Goal: Information Seeking & Learning: Learn about a topic

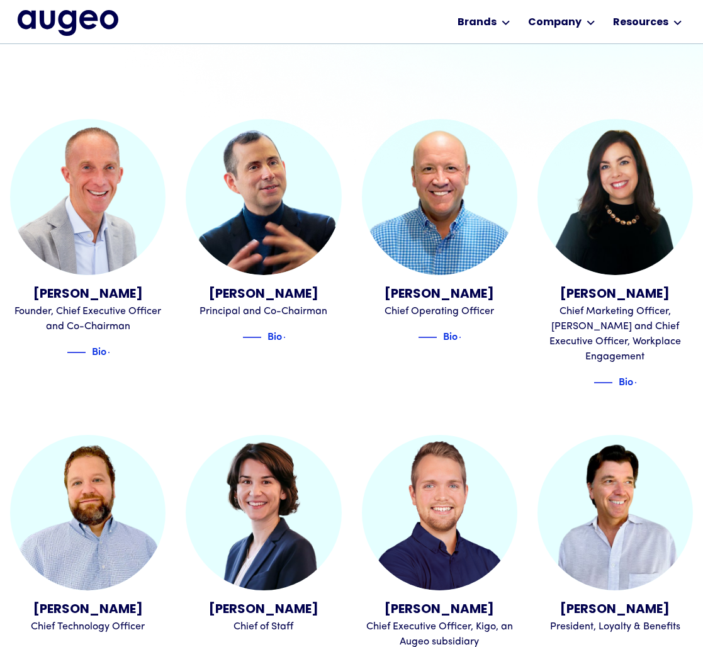
scroll to position [443, 0]
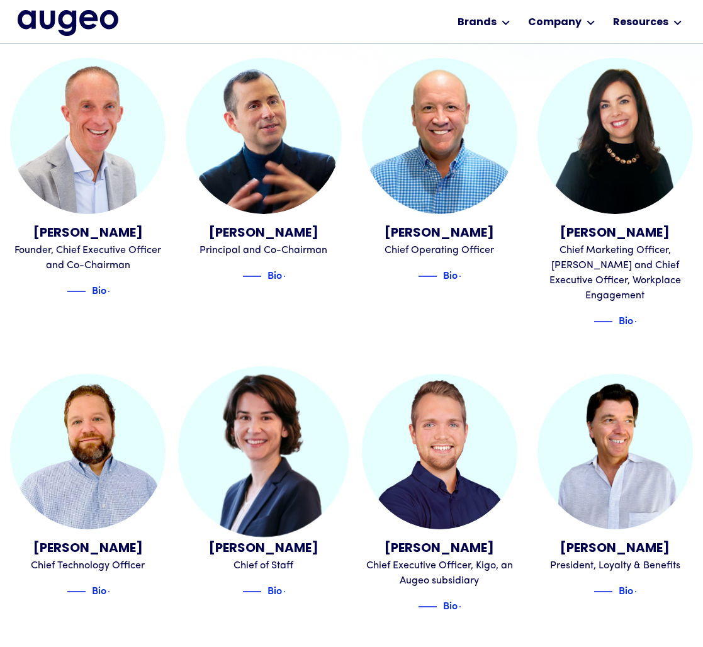
click at [254, 464] on img at bounding box center [263, 451] width 171 height 171
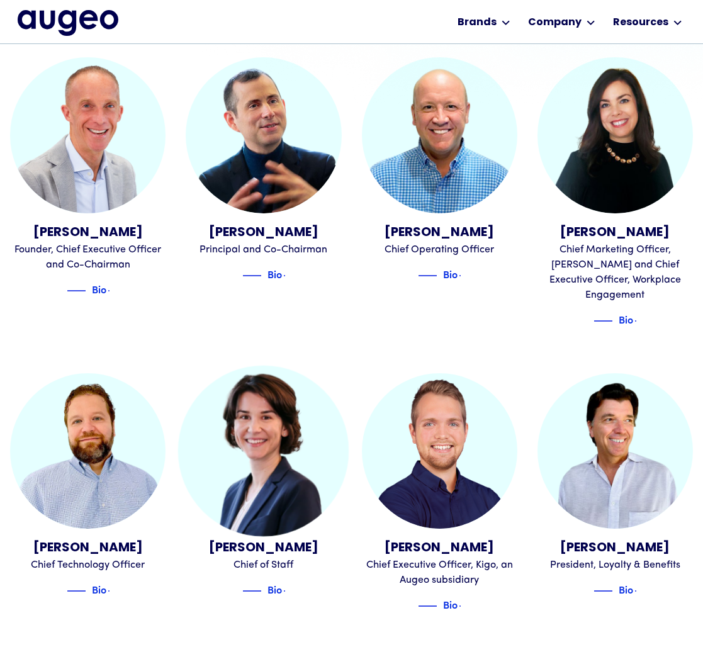
scroll to position [505, 0]
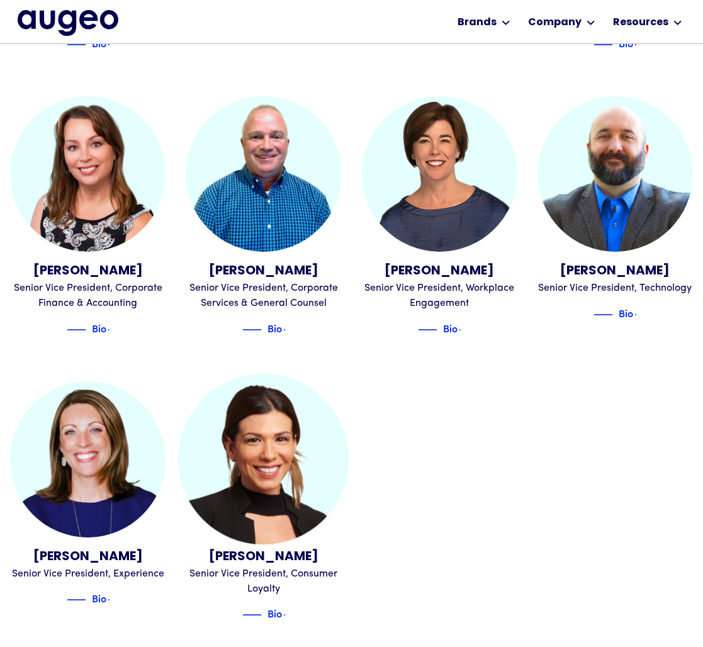
scroll to position [1352, 0]
